Goal: Information Seeking & Learning: Check status

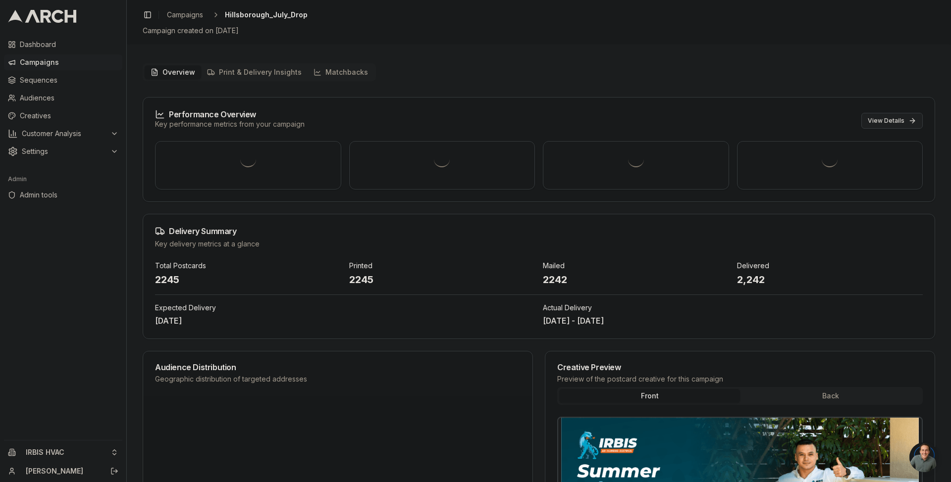
click at [901, 123] on button "View Details" at bounding box center [891, 121] width 61 height 16
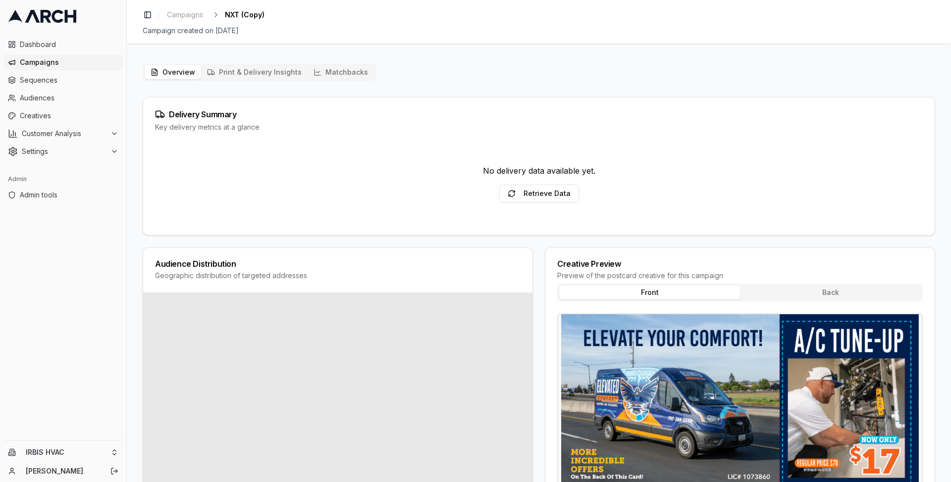
click at [350, 78] on button "Matchbacks" at bounding box center [340, 72] width 66 height 14
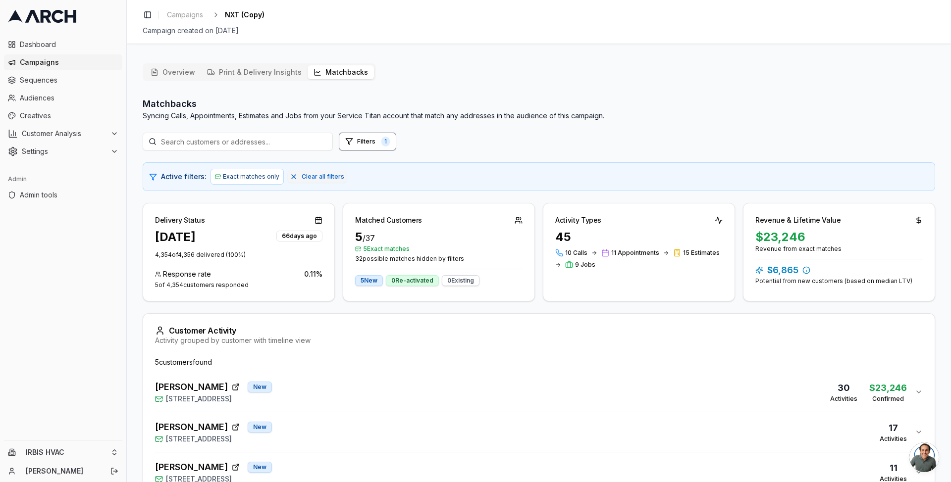
click at [705, 91] on div "Overview Print & Delivery Insights Matchbacks Matchbacks Syncing Calls, Appoint…" at bounding box center [539, 339] width 792 height 552
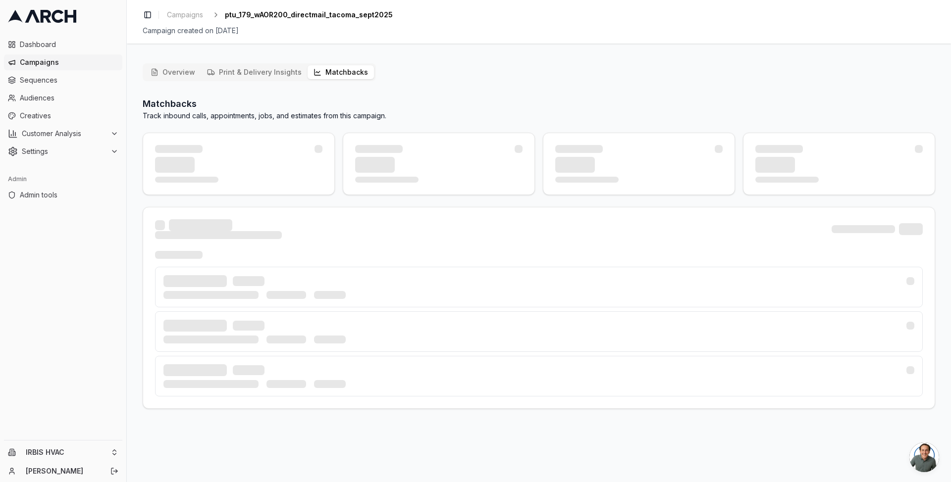
click at [313, 69] on icon "button" at bounding box center [317, 72] width 8 height 8
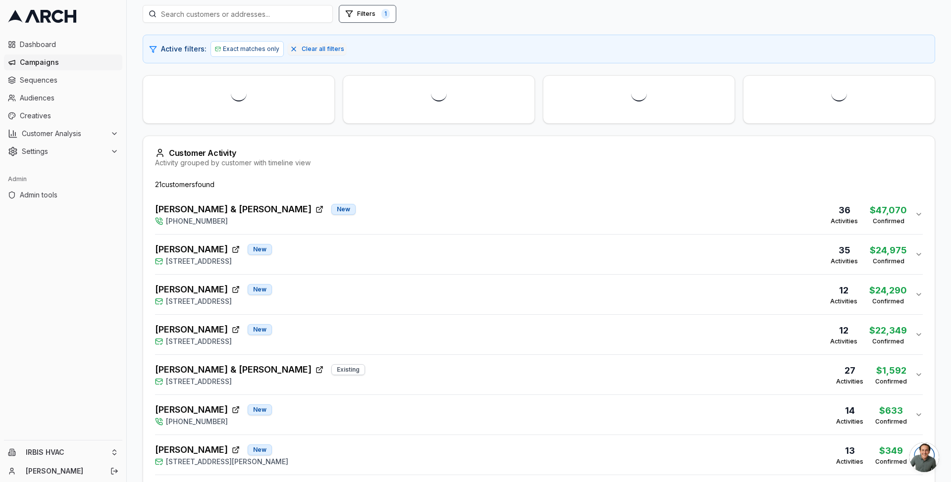
scroll to position [130, 0]
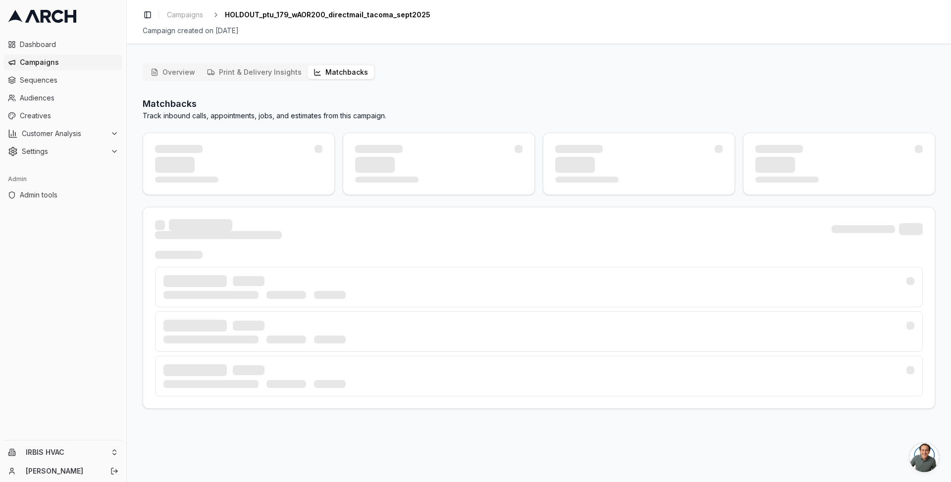
click at [349, 70] on button "Matchbacks" at bounding box center [340, 72] width 66 height 14
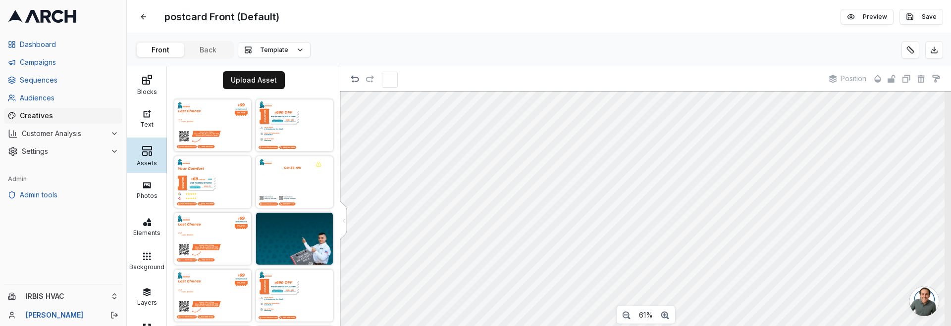
scroll to position [1298, 0]
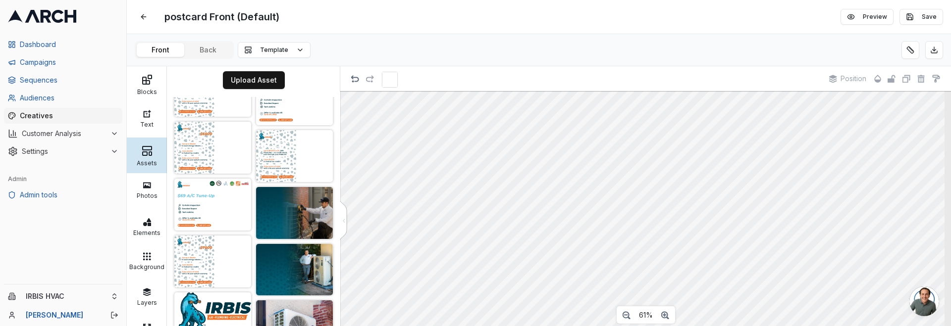
click at [115, 295] on html "Dashboard Campaigns Sequences Audiences Creatives Customer Analysis Settings Ad…" at bounding box center [475, 163] width 951 height 326
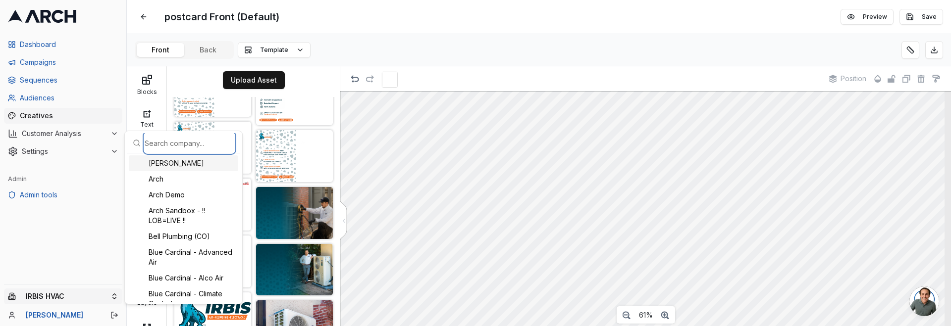
click at [166, 146] on input "text" at bounding box center [190, 143] width 90 height 20
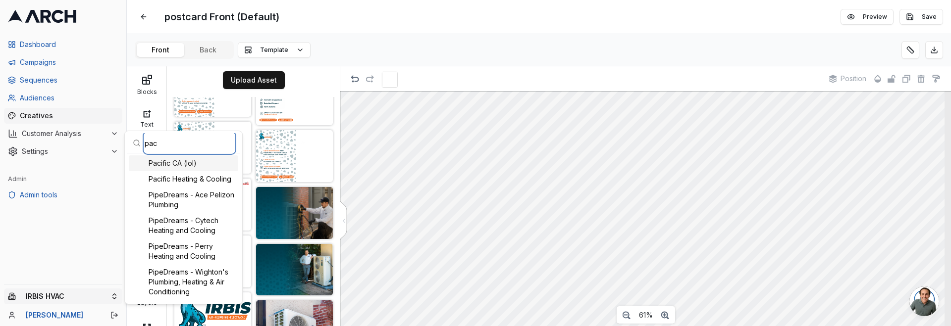
type input "pacf"
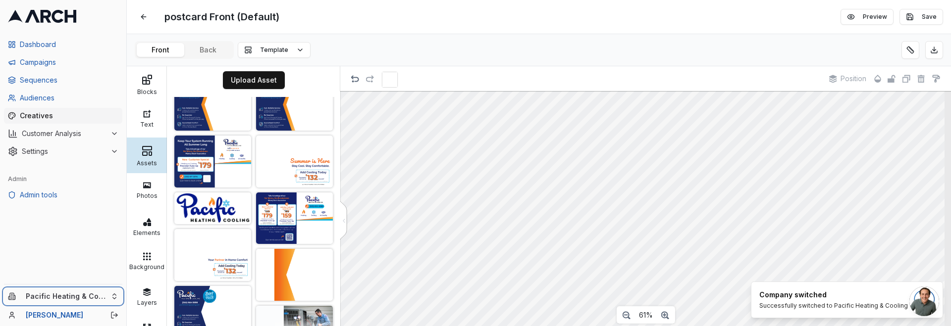
scroll to position [381, 0]
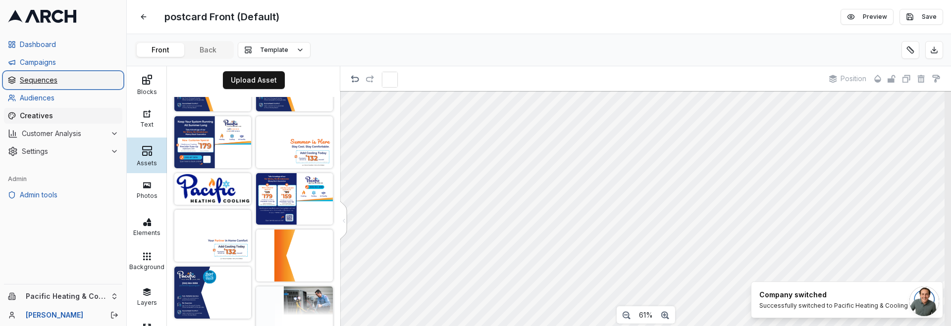
click at [50, 80] on span "Sequences" at bounding box center [69, 80] width 99 height 10
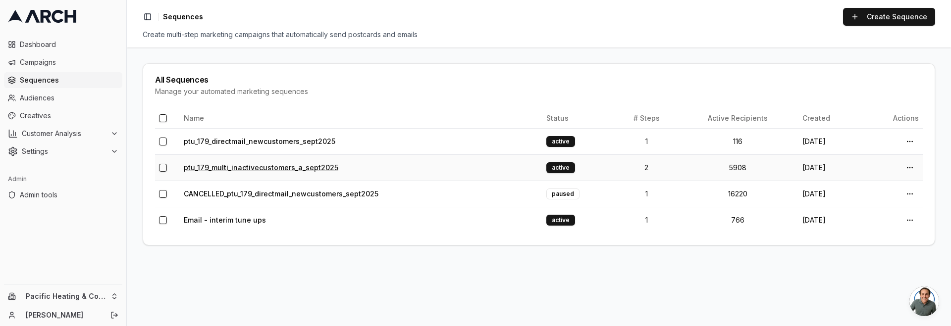
click at [245, 169] on link "ptu_179_multi_inactivecustomers_a_sept2025" at bounding box center [261, 167] width 154 height 8
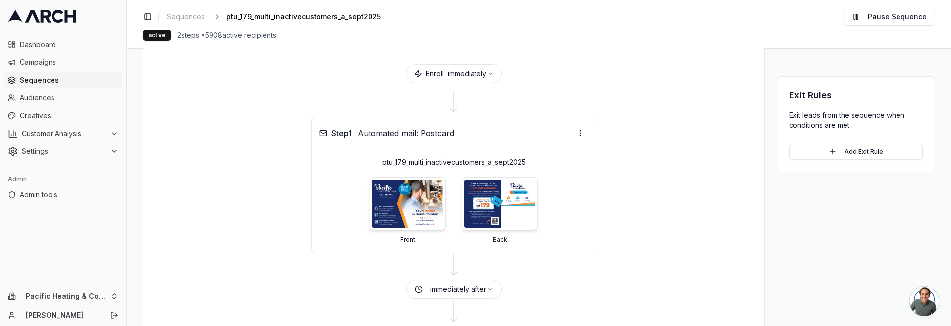
scroll to position [9, 0]
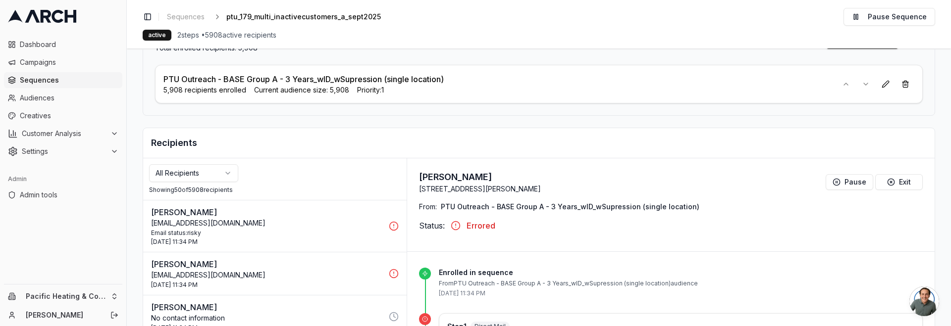
scroll to position [203, 0]
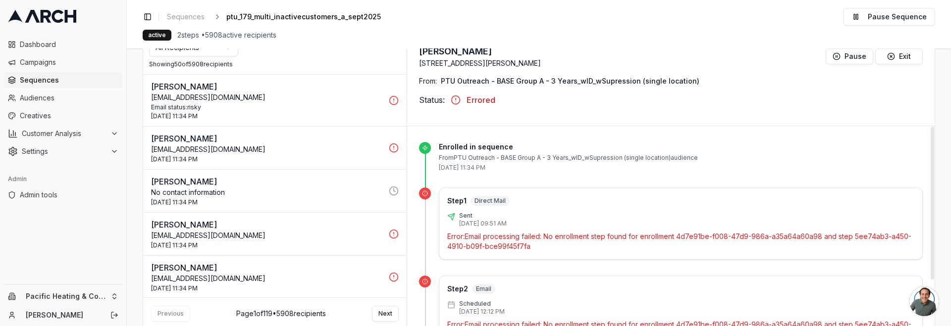
click at [713, 239] on p "Error: Email processing failed: No enrollment step found for enrollment 4d7e91b…" at bounding box center [680, 242] width 467 height 20
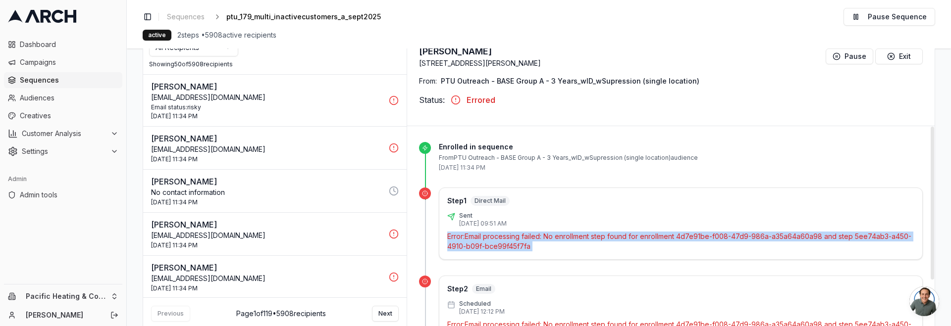
click at [713, 239] on p "Error: Email processing failed: No enrollment step found for enrollment 4d7e91b…" at bounding box center [680, 242] width 467 height 20
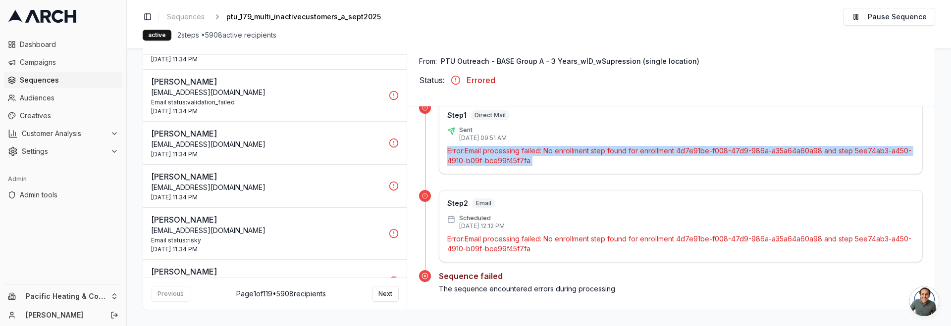
scroll to position [1221, 0]
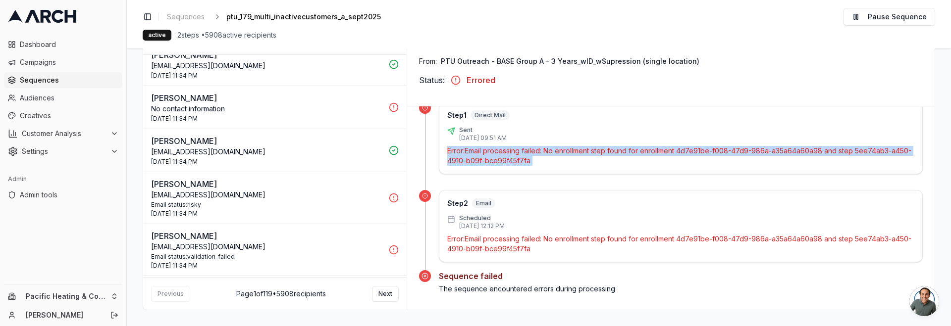
click at [321, 113] on p "No contact information" at bounding box center [267, 109] width 232 height 10
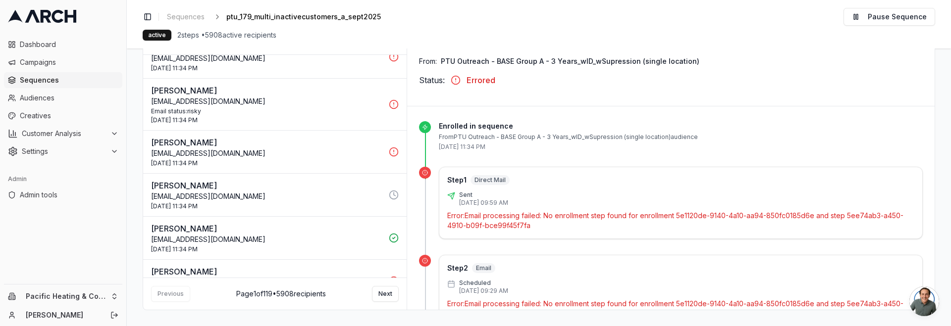
scroll to position [1108, 0]
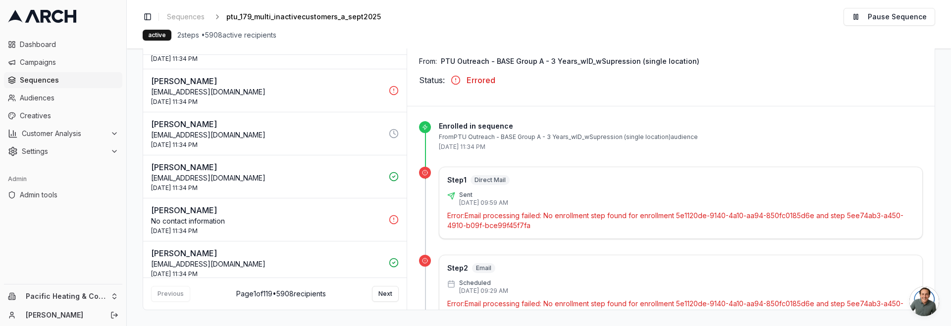
click at [258, 180] on p "ABAILEY@workspacesaz.com" at bounding box center [267, 178] width 232 height 10
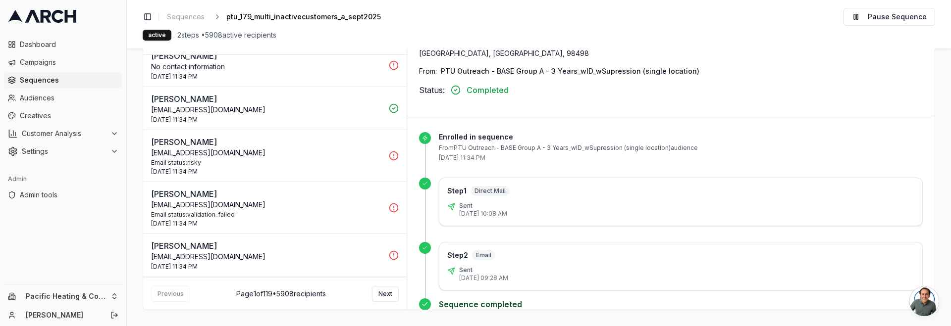
scroll to position [1280, 0]
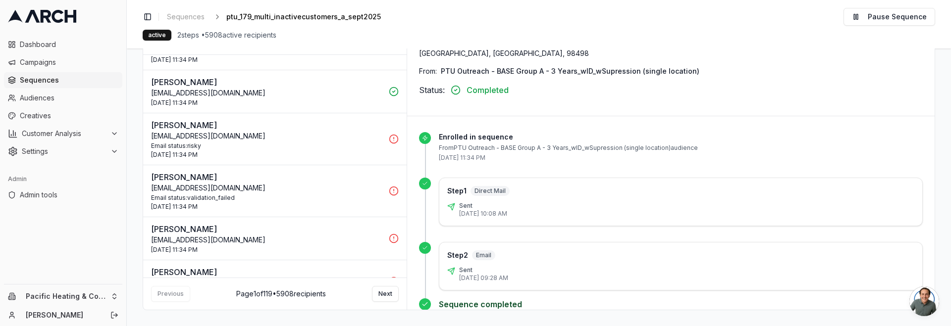
click at [315, 79] on p "Cindy Hogenson" at bounding box center [267, 82] width 232 height 12
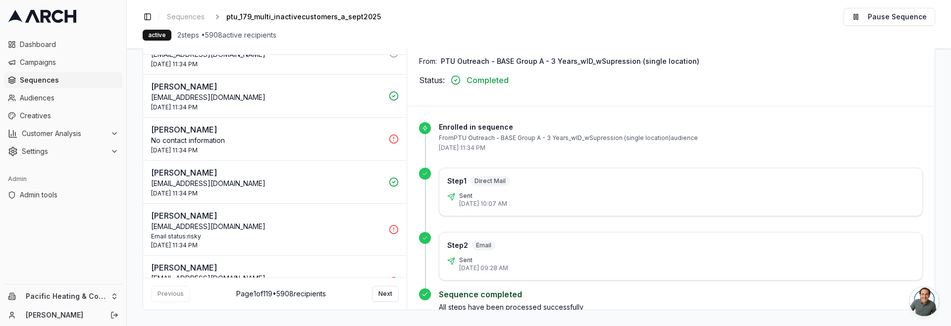
scroll to position [1194, 0]
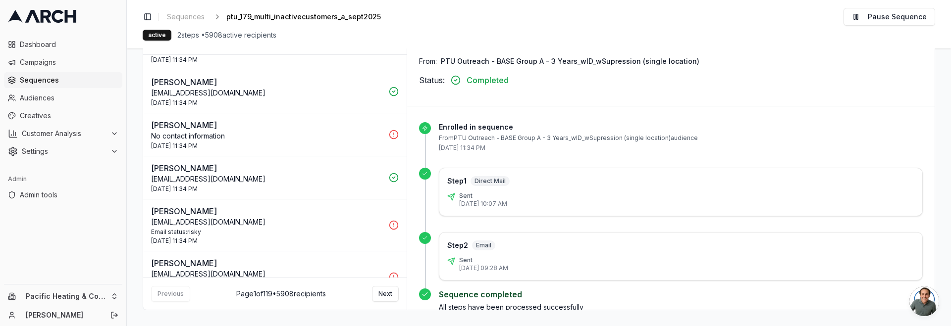
click at [261, 178] on p "espressolady@hotmail.com" at bounding box center [267, 179] width 232 height 10
click at [349, 143] on div "3 Oct 2025 - 11:34 PM" at bounding box center [267, 146] width 232 height 8
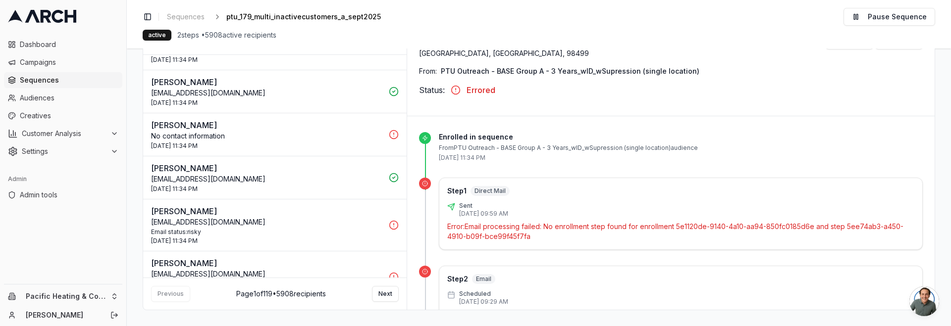
click at [364, 104] on div "3 Oct 2025 - 11:34 PM" at bounding box center [267, 103] width 232 height 8
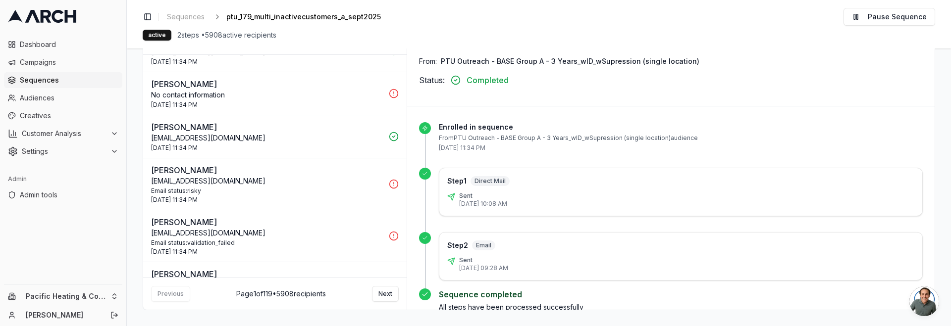
scroll to position [1237, 0]
click at [253, 228] on p "mjbentz@COMCAST.NET" at bounding box center [267, 231] width 232 height 10
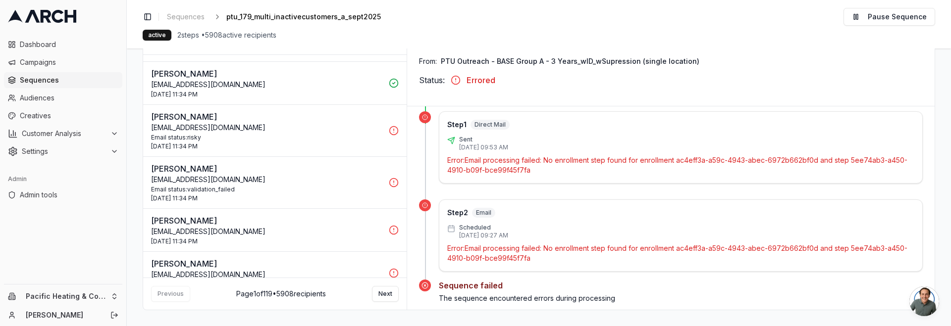
scroll to position [1291, 0]
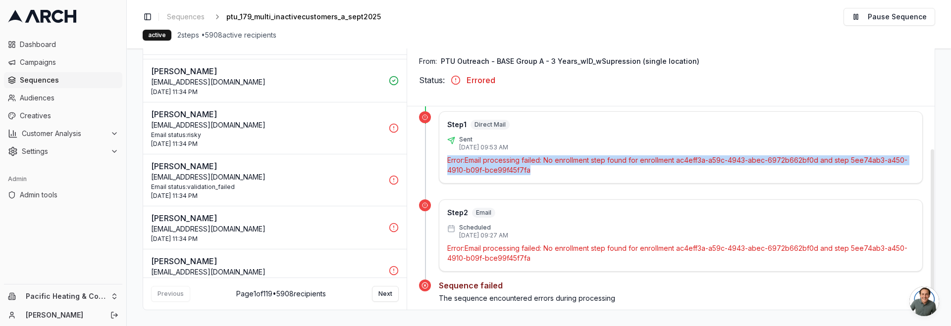
drag, startPoint x: 534, startPoint y: 169, endPoint x: 422, endPoint y: 155, distance: 113.2
click at [422, 155] on div "Step 1 Direct Mail Sent 4 Oct 2025 - 09:53 AM Error: Email processing failed: N…" at bounding box center [670, 155] width 503 height 88
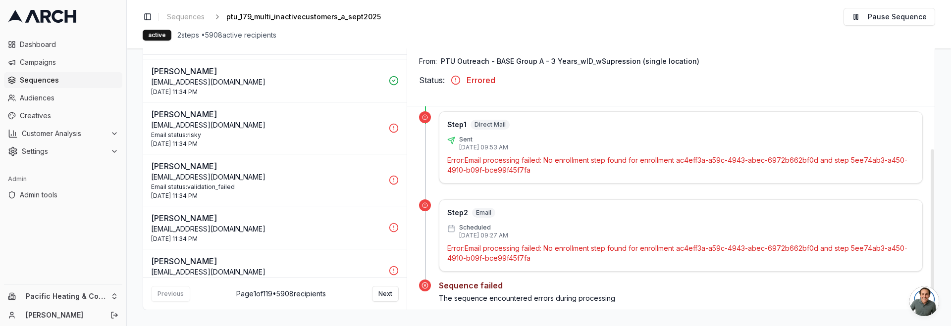
click at [469, 147] on p "4 Oct 2025 - 09:53 AM" at bounding box center [483, 148] width 49 height 8
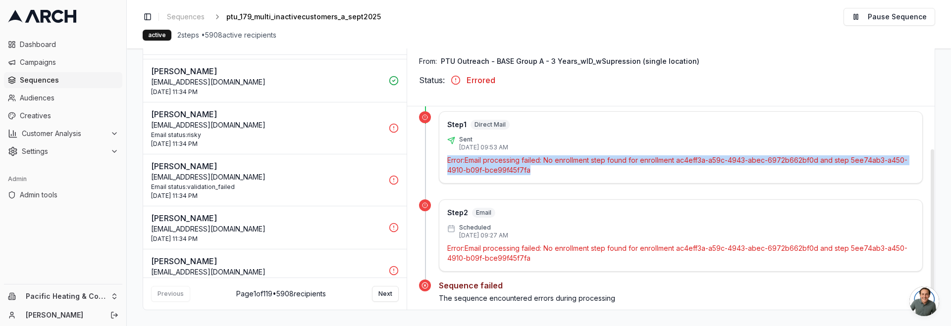
drag, startPoint x: 445, startPoint y: 159, endPoint x: 568, endPoint y: 172, distance: 123.9
click at [568, 172] on div "Step 1 Direct Mail Sent 4 Oct 2025 - 09:53 AM Error: Email processing failed: N…" at bounding box center [681, 147] width 484 height 72
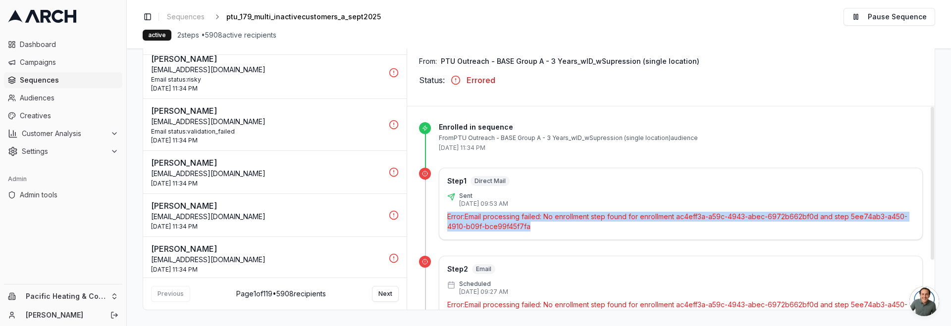
scroll to position [0, 0]
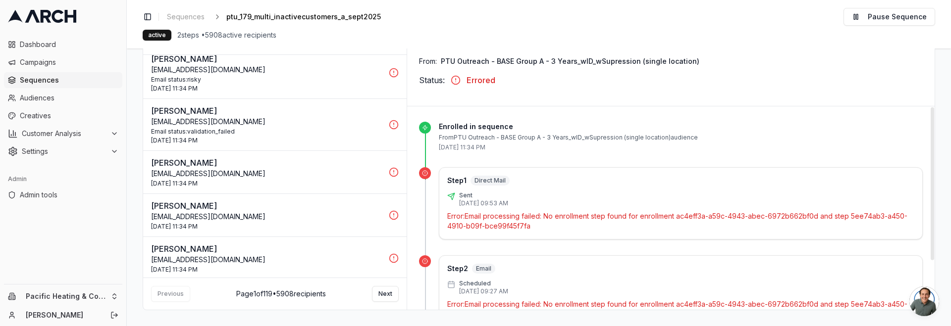
click at [493, 222] on p "Error: Email processing failed: No enrollment step found for enrollment ac4eff3…" at bounding box center [680, 221] width 467 height 20
click at [497, 222] on p "Error: Email processing failed: No enrollment step found for enrollment ac4eff3…" at bounding box center [680, 221] width 467 height 20
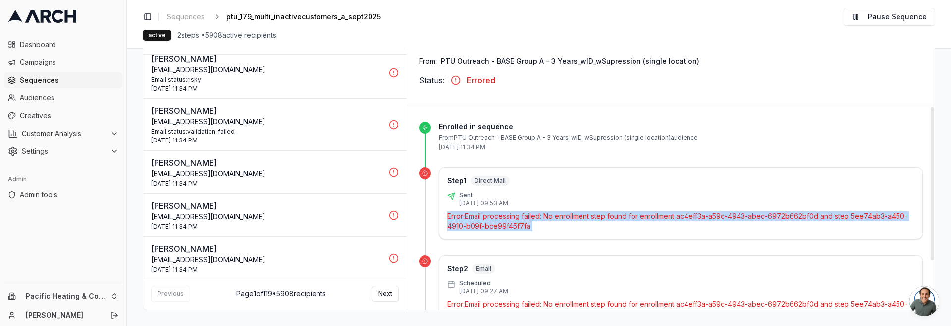
drag, startPoint x: 497, startPoint y: 222, endPoint x: 504, endPoint y: 222, distance: 6.9
click at [497, 222] on p "Error: Email processing failed: No enrollment step found for enrollment ac4eff3…" at bounding box center [680, 221] width 467 height 20
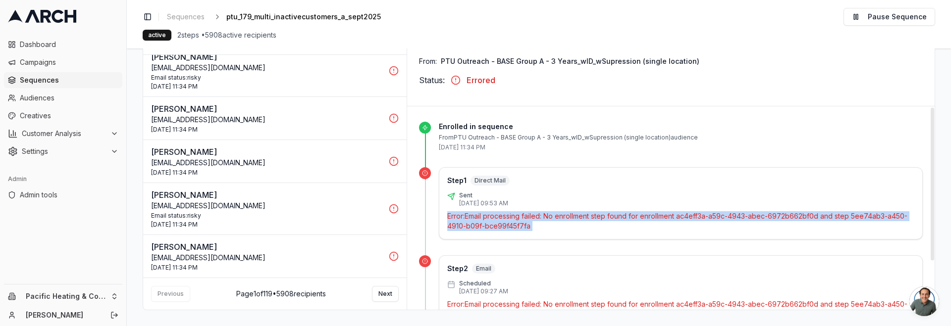
scroll to position [66, 0]
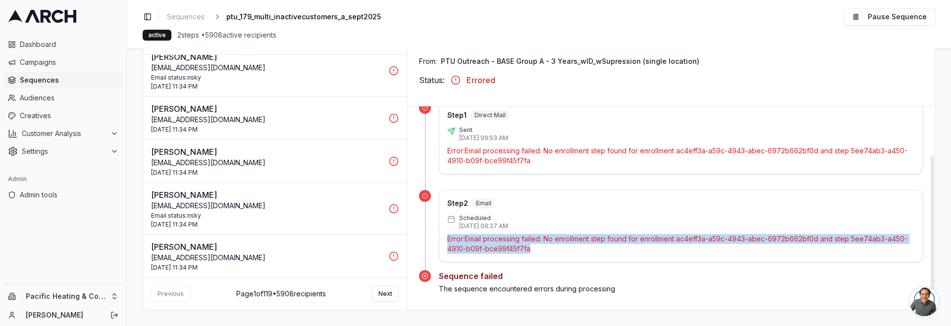
drag, startPoint x: 468, startPoint y: 240, endPoint x: 411, endPoint y: 232, distance: 57.4
click at [411, 232] on div "Enrolled in sequence From PTU Outreach - BASE Group A - 3 Years_wID_wSupression…" at bounding box center [670, 175] width 527 height 269
click at [309, 164] on p "inspectorjavert@msn.com" at bounding box center [267, 163] width 232 height 10
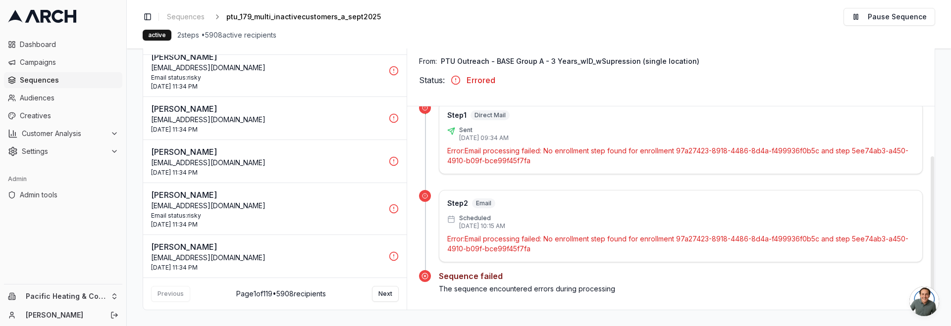
click at [311, 208] on p "shotsinpiller@salishelectric.com" at bounding box center [267, 206] width 232 height 10
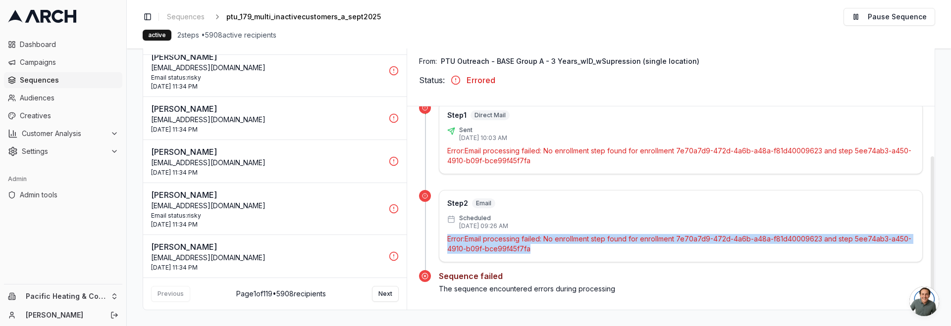
drag, startPoint x: 476, startPoint y: 247, endPoint x: 429, endPoint y: 234, distance: 49.1
click at [429, 234] on div "Step 2 Email Scheduled 8 Oct 2025 - 09:26 AM Error: Email processing failed: No…" at bounding box center [670, 230] width 503 height 80
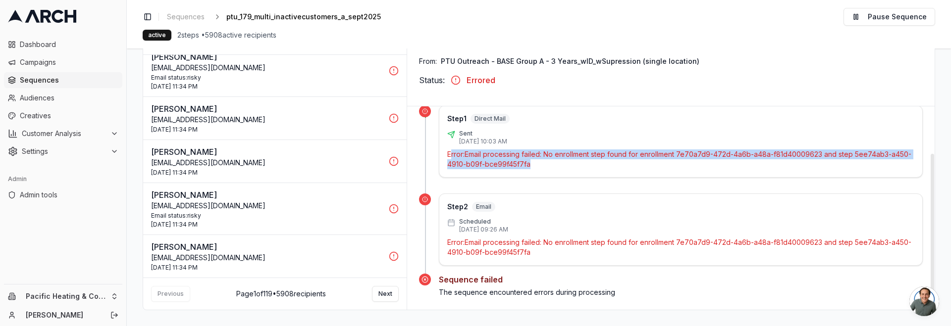
drag, startPoint x: 526, startPoint y: 163, endPoint x: 448, endPoint y: 156, distance: 78.0
click at [448, 156] on p "Error: Email processing failed: No enrollment step found for enrollment 7e70a7d…" at bounding box center [680, 160] width 467 height 20
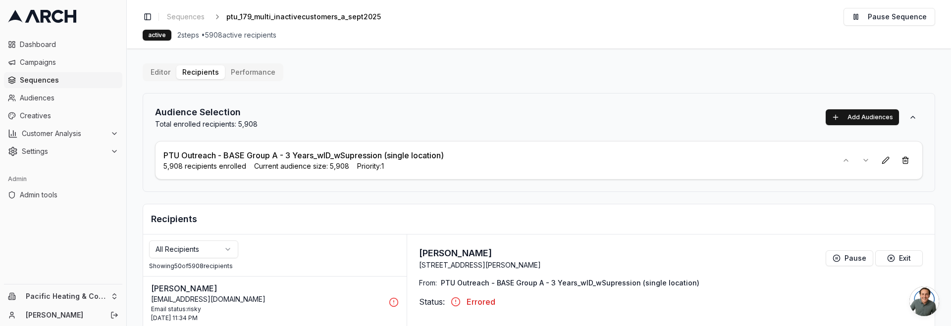
scroll to position [0, 0]
click at [166, 72] on button "Editor" at bounding box center [161, 73] width 32 height 14
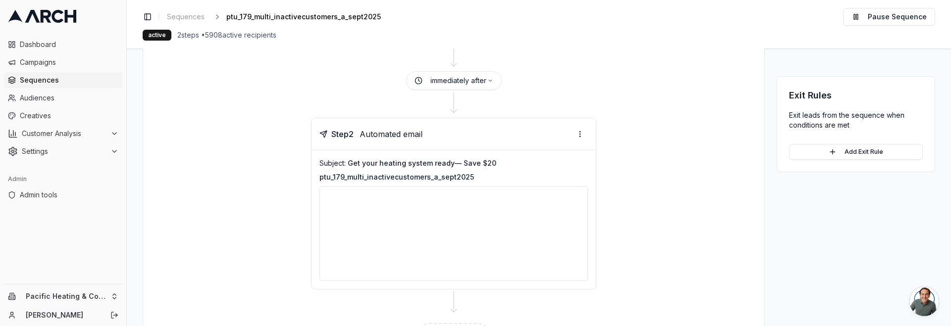
scroll to position [253, 0]
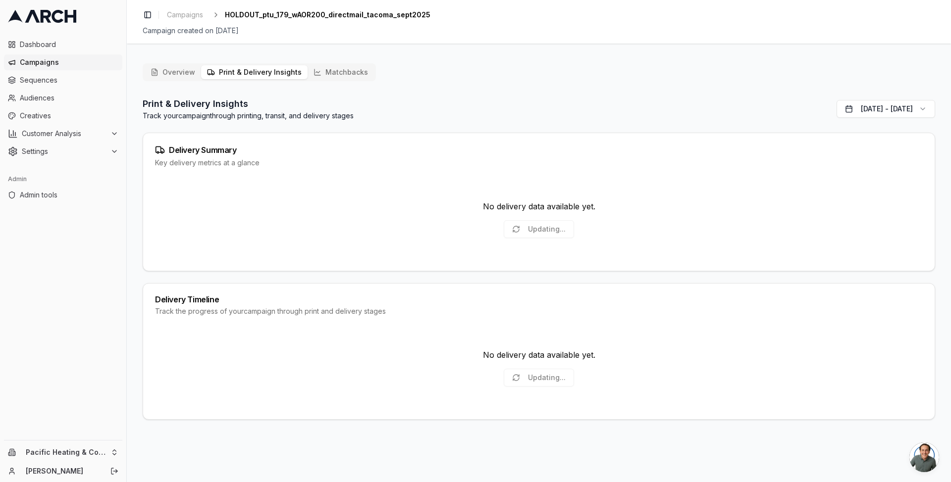
click at [269, 75] on button "Print & Delivery Insights" at bounding box center [254, 72] width 106 height 14
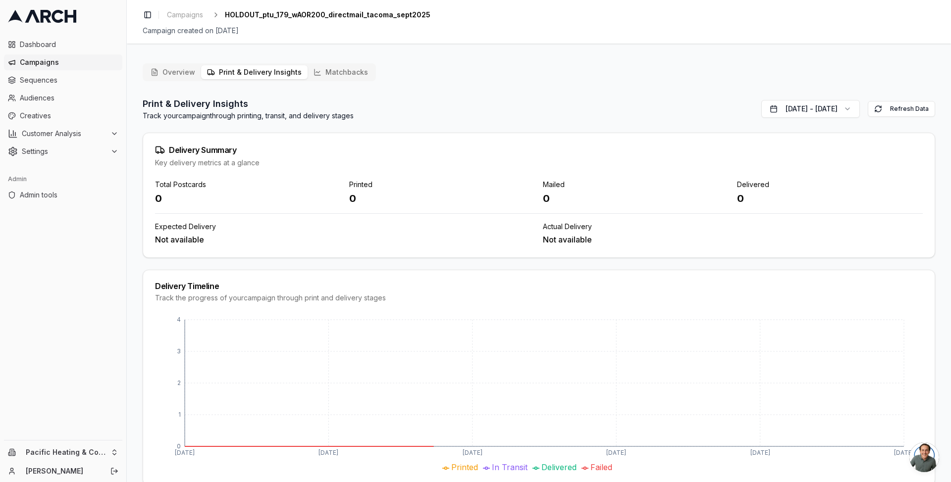
drag, startPoint x: 336, startPoint y: 70, endPoint x: 257, endPoint y: 75, distance: 78.9
click at [329, 69] on button "Matchbacks" at bounding box center [340, 72] width 66 height 14
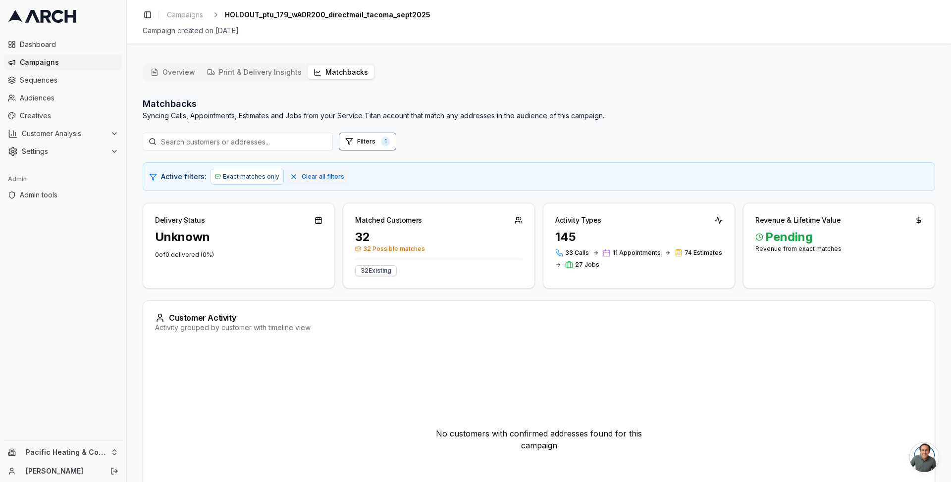
click at [183, 73] on button "Overview" at bounding box center [173, 72] width 56 height 14
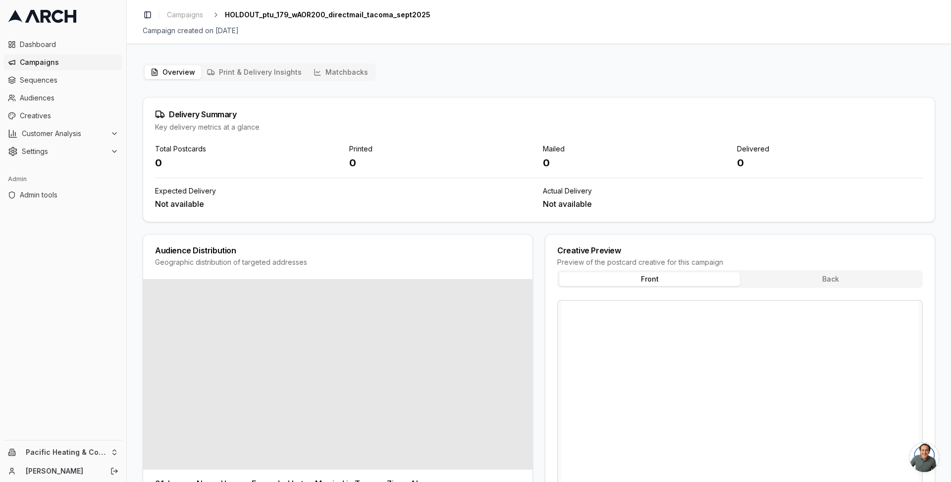
click at [352, 74] on button "Matchbacks" at bounding box center [340, 72] width 66 height 14
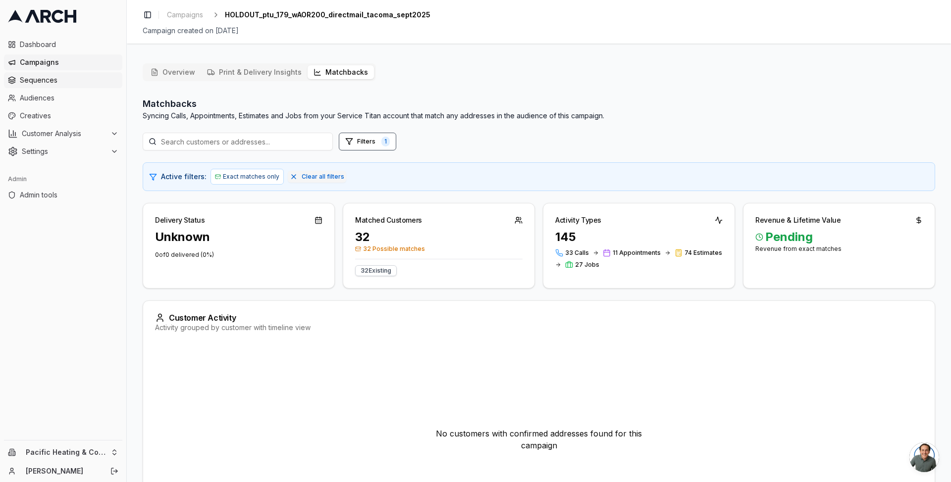
click at [50, 75] on span "Sequences" at bounding box center [69, 80] width 99 height 10
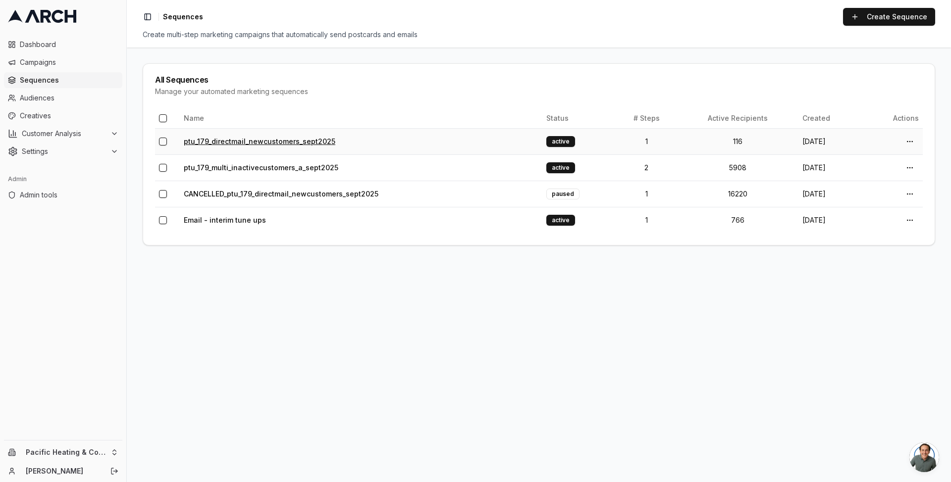
click at [246, 140] on link "ptu_179_directmail_newcustomers_sept2025" at bounding box center [259, 141] width 151 height 8
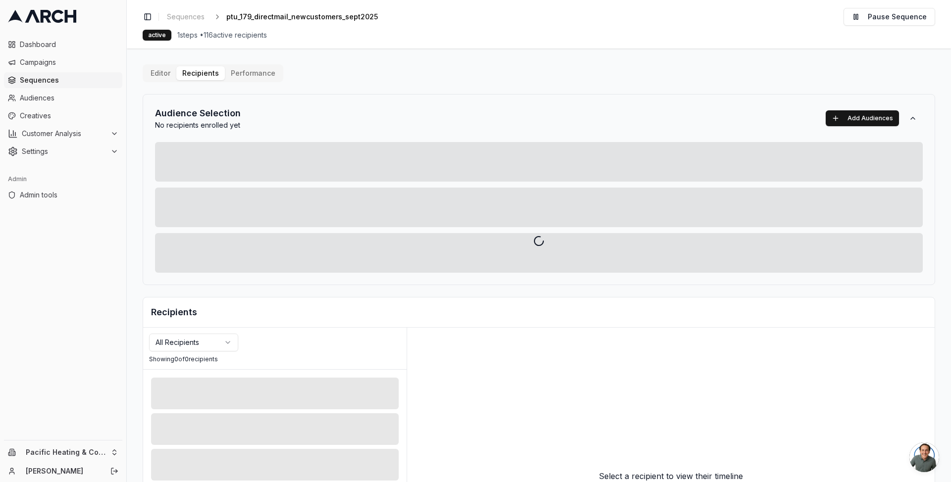
drag, startPoint x: 409, startPoint y: 68, endPoint x: 376, endPoint y: 60, distance: 34.0
click at [393, 64] on div at bounding box center [539, 241] width 824 height 482
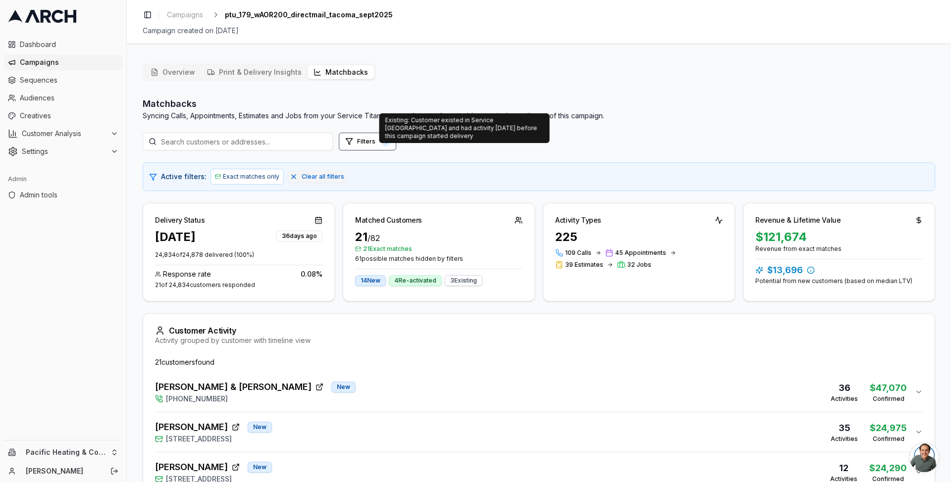
scroll to position [130, 0]
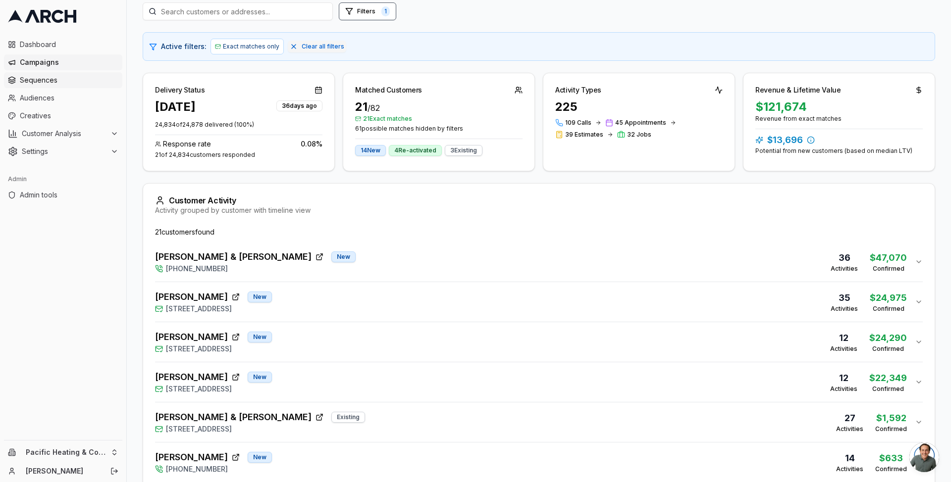
click at [31, 85] on span "Sequences" at bounding box center [69, 80] width 99 height 10
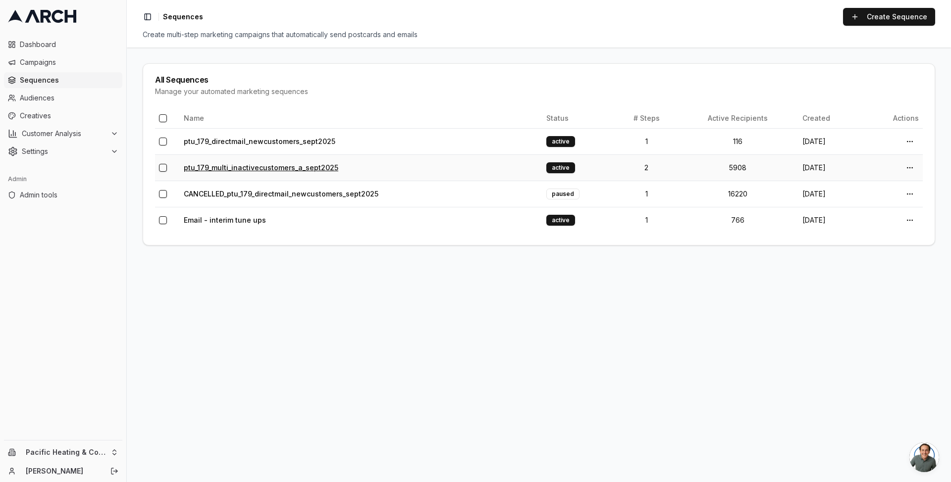
click at [272, 168] on link "ptu_179_multi_inactivecustomers_a_sept2025" at bounding box center [261, 167] width 154 height 8
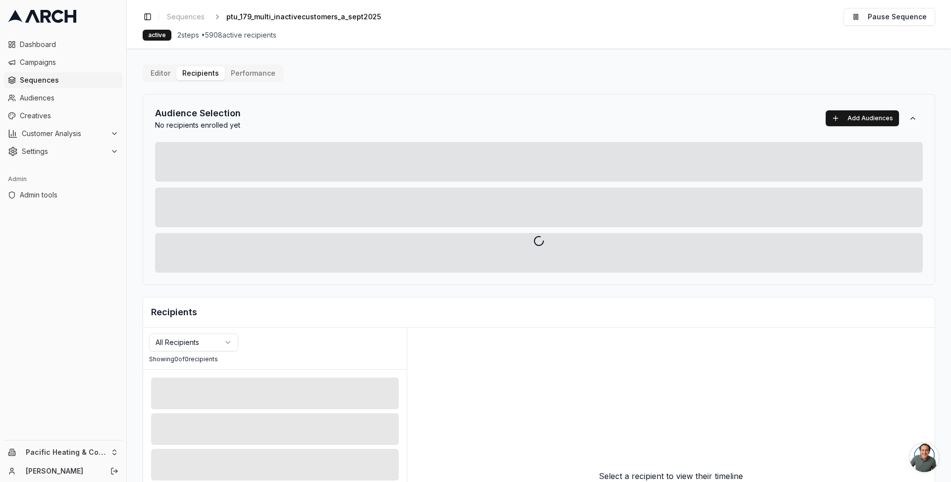
click at [209, 73] on div "Editor Recipients Performance Audience Selection No recipients enrolled yet Add…" at bounding box center [539, 344] width 792 height 561
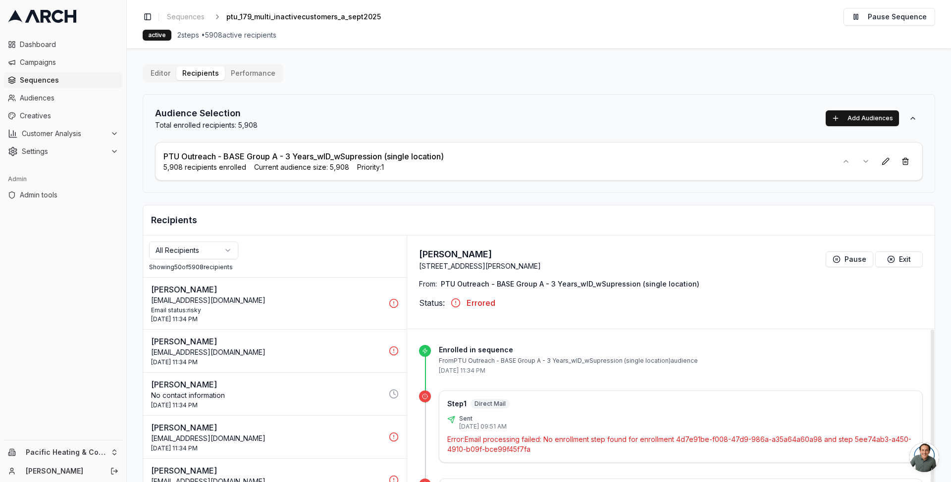
click at [209, 248] on html "Dashboard Campaigns Sequences Audiences Creatives Customer Analysis Settings Ad…" at bounding box center [475, 241] width 951 height 482
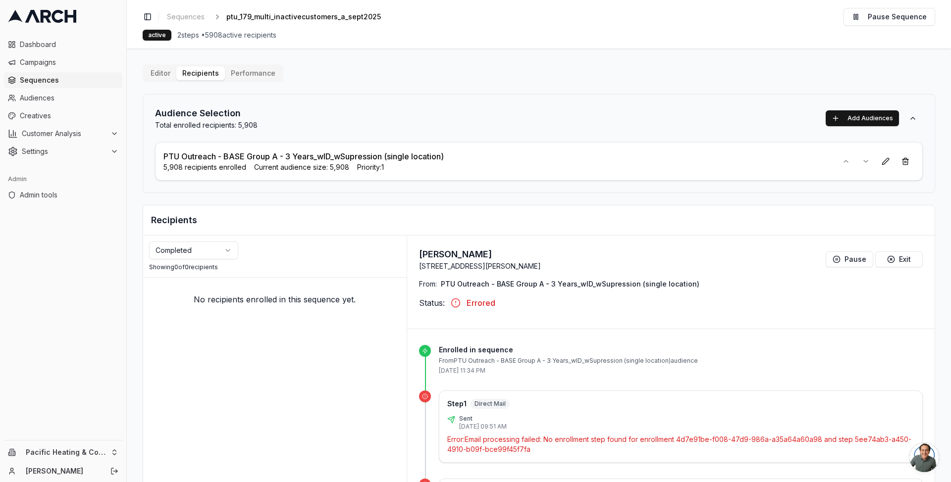
click at [209, 250] on html "Dashboard Campaigns Sequences Audiences Creatives Customer Analysis Settings Ad…" at bounding box center [475, 241] width 951 height 482
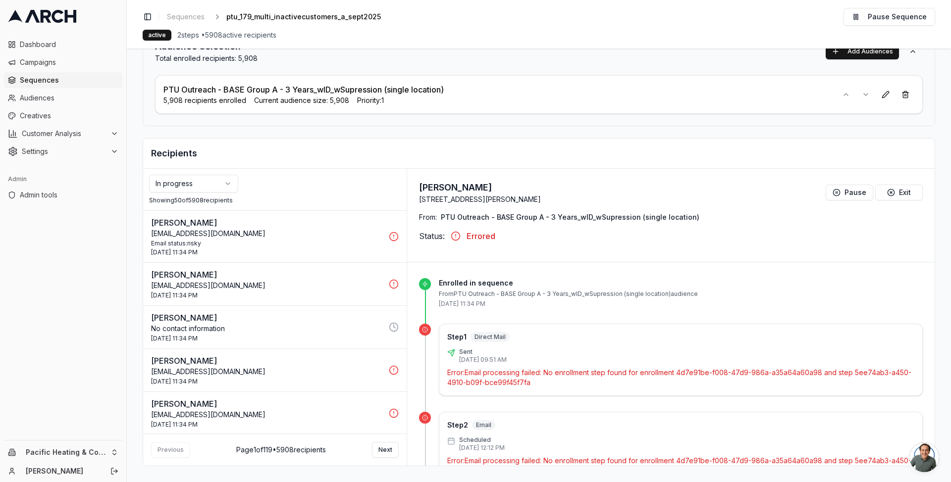
click at [247, 237] on p "[EMAIL_ADDRESS][DOMAIN_NAME]" at bounding box center [267, 234] width 232 height 10
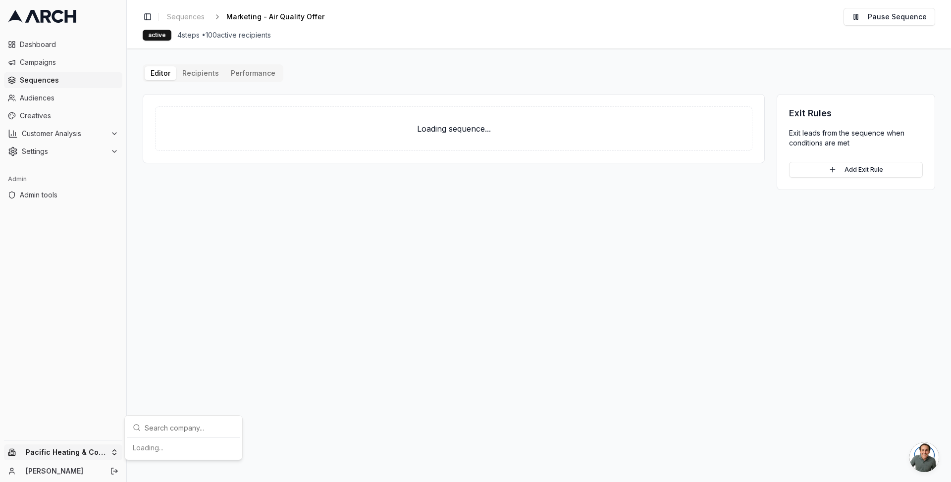
drag, startPoint x: 170, startPoint y: 74, endPoint x: 84, endPoint y: 445, distance: 380.7
click at [84, 445] on html "Dashboard Campaigns Sequences Audiences Creatives Customer Analysis Settings Ad…" at bounding box center [475, 241] width 951 height 482
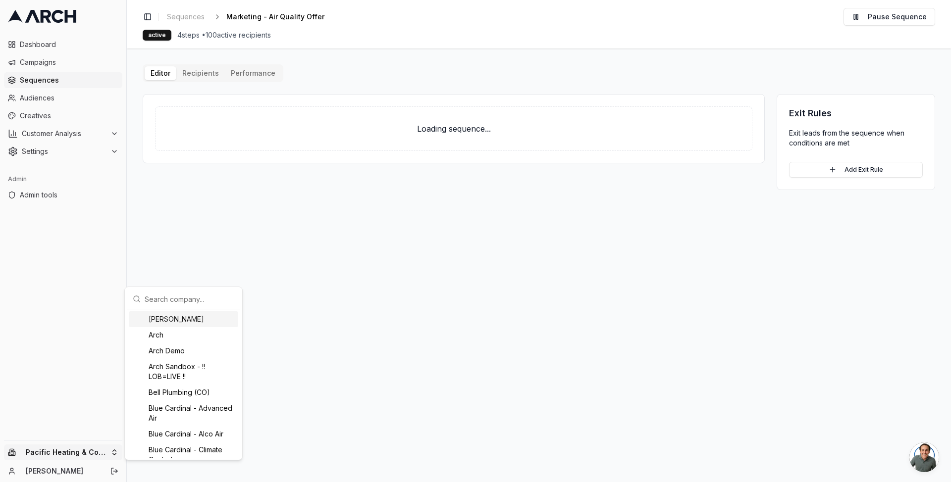
click at [181, 304] on input "text" at bounding box center [190, 299] width 90 height 20
type input "superio"
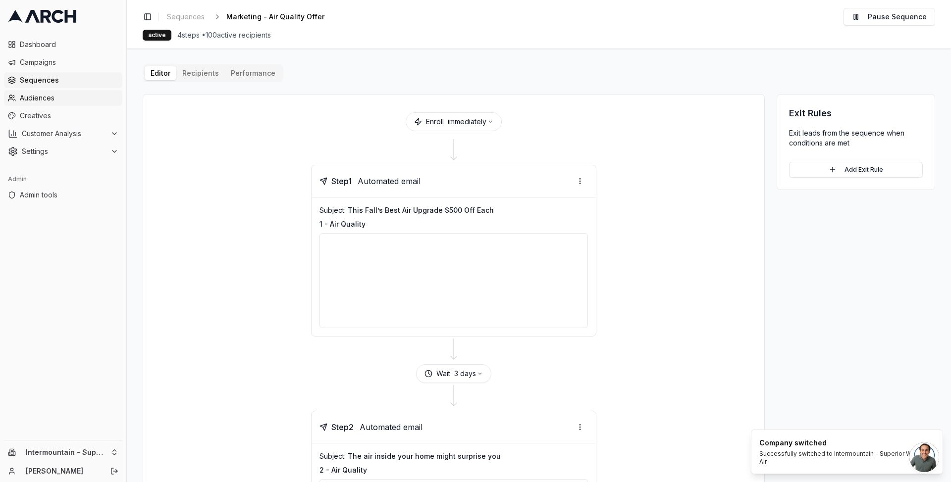
click at [83, 101] on span "Audiences" at bounding box center [69, 98] width 99 height 10
